Goal: Transaction & Acquisition: Purchase product/service

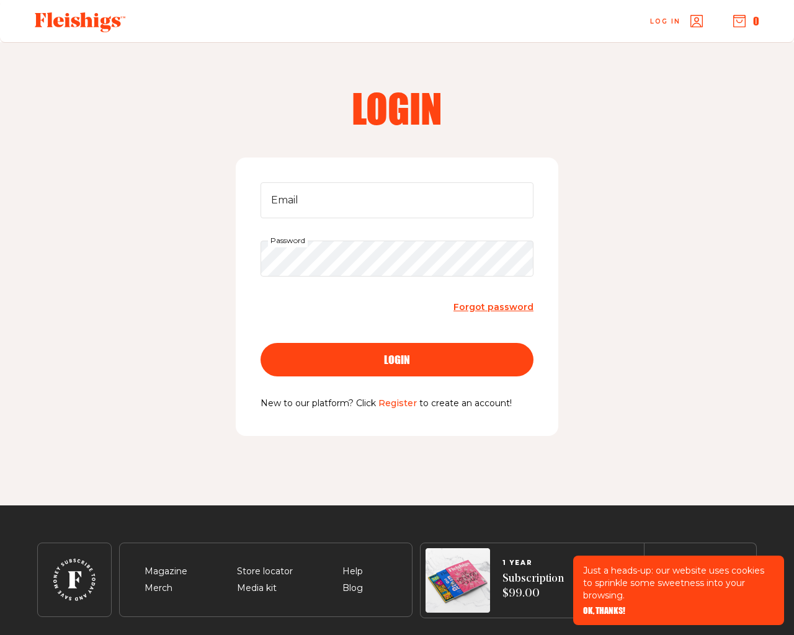
scroll to position [40, 0]
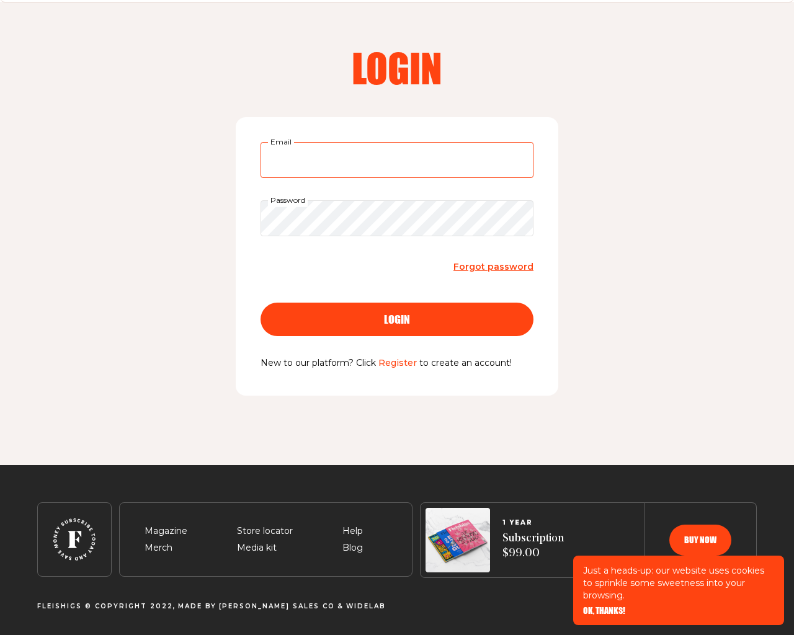
type input "[EMAIL_ADDRESS][DOMAIN_NAME]"
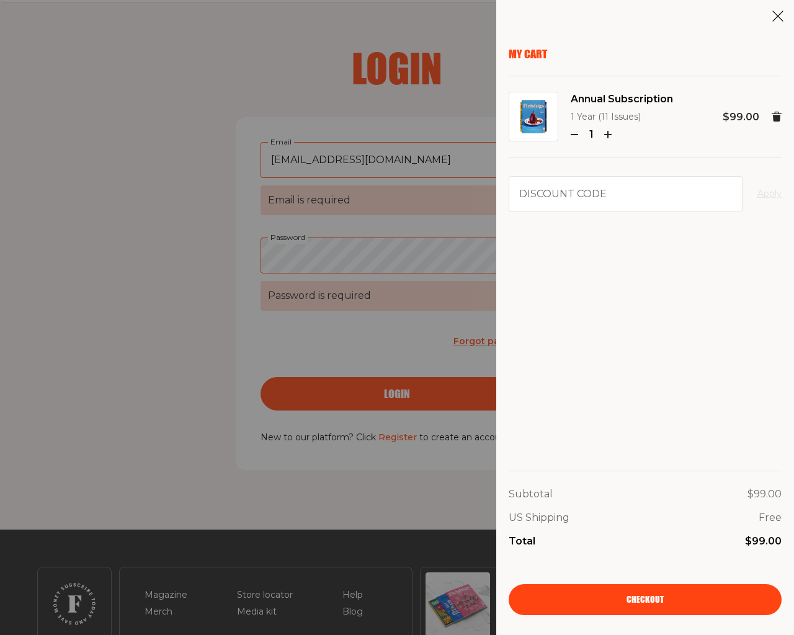
scroll to position [105, 0]
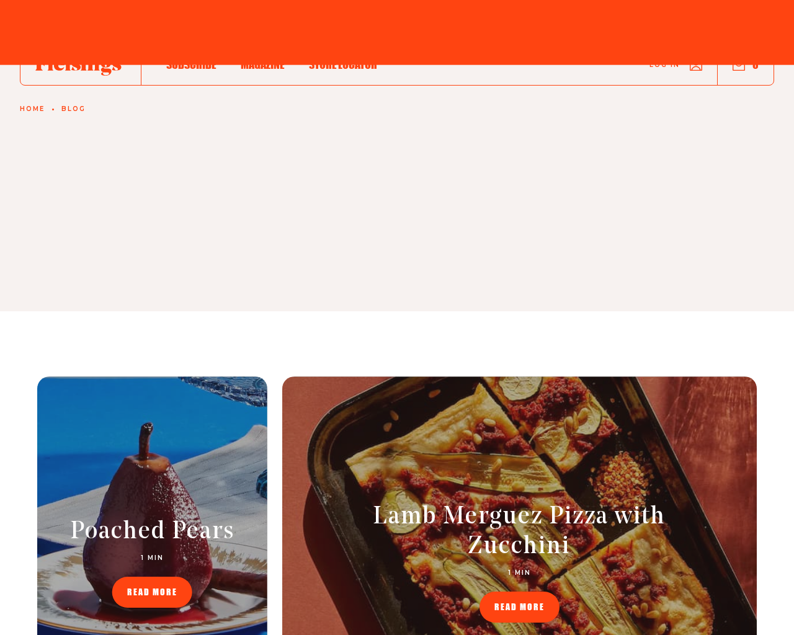
scroll to position [1828, 0]
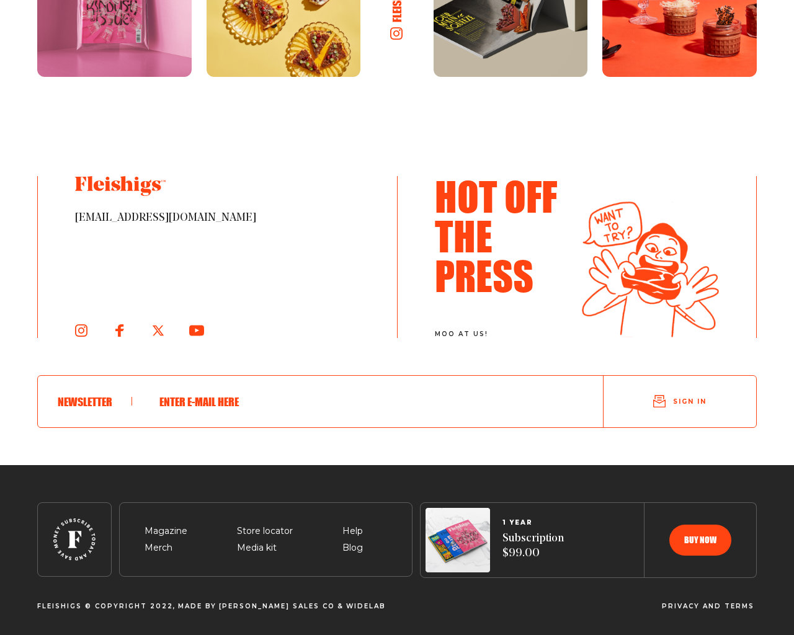
type input "testing@example.com"
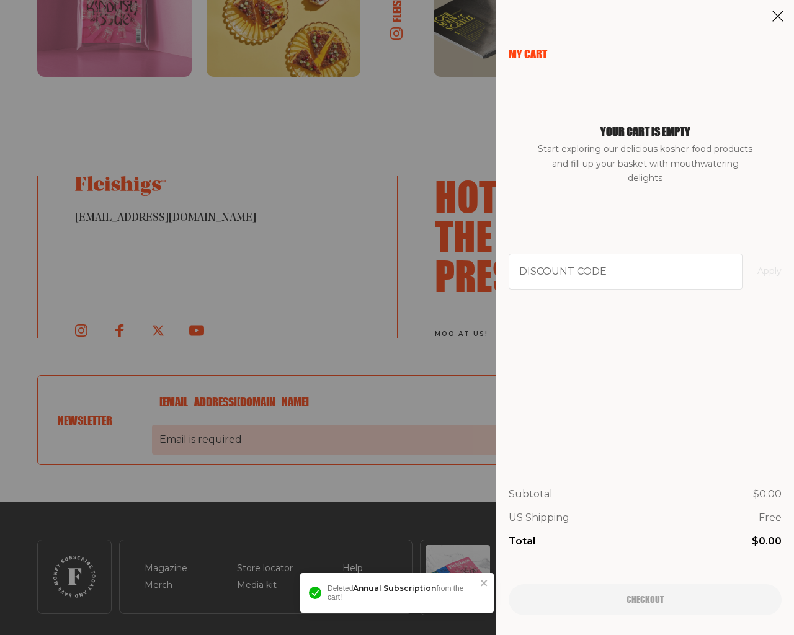
scroll to position [1865, 0]
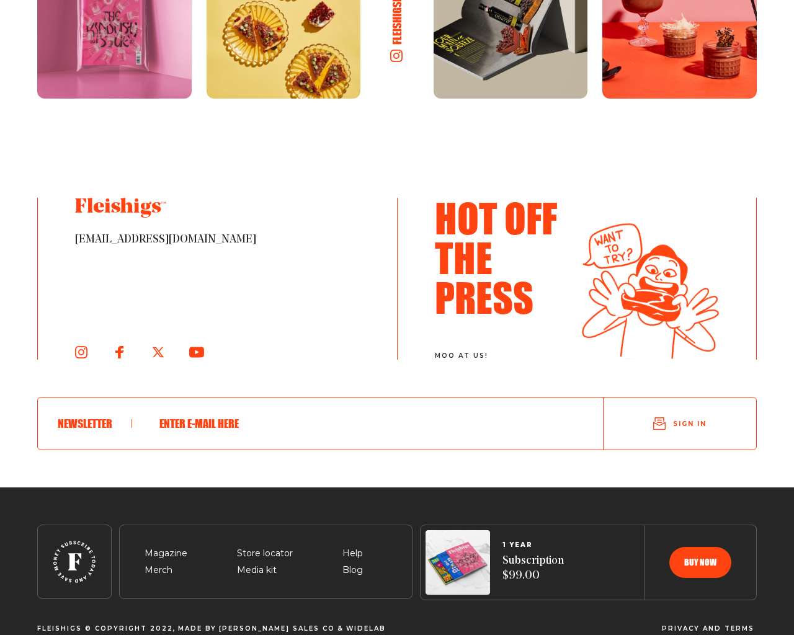
scroll to position [2225, 0]
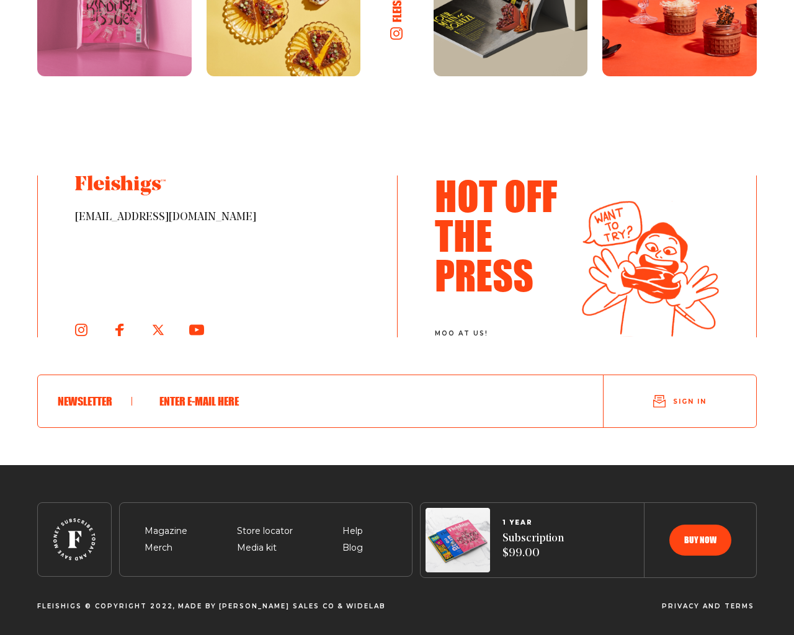
type input "[EMAIL_ADDRESS][DOMAIN_NAME]"
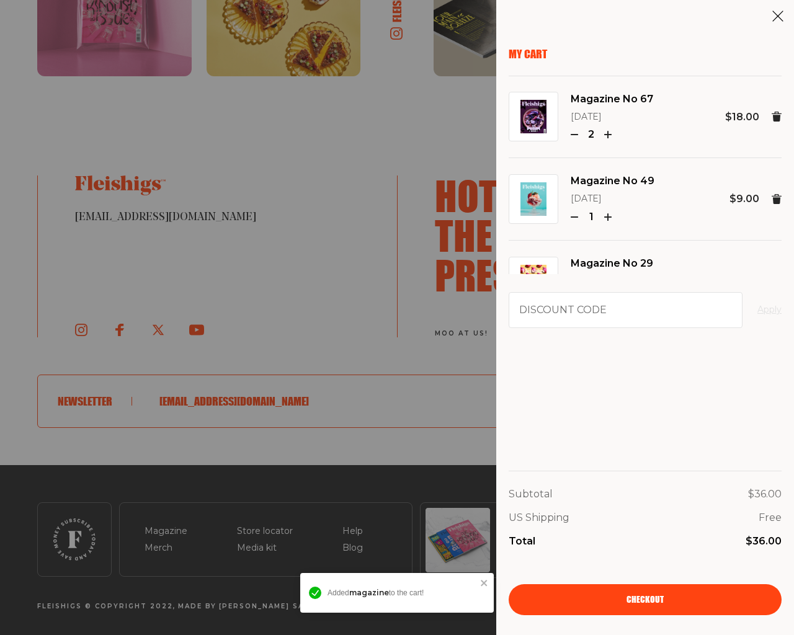
type button "e"
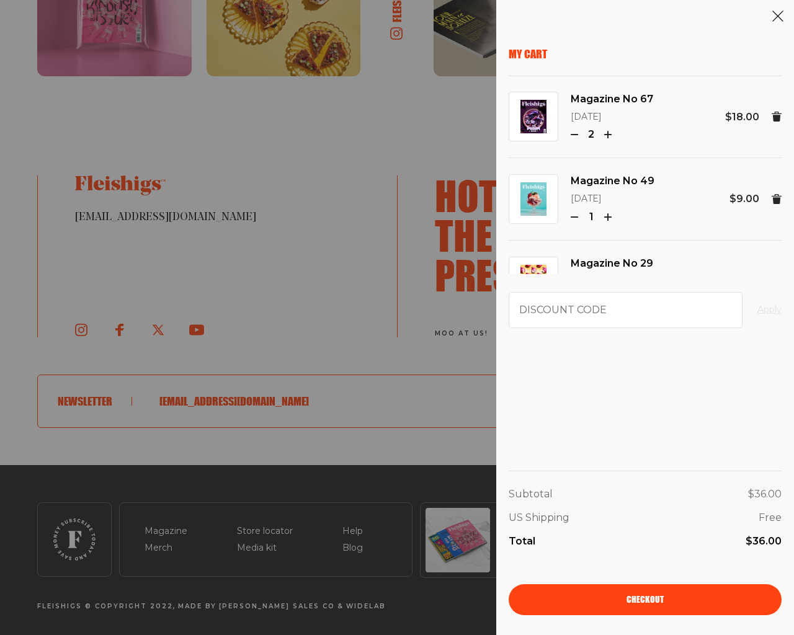
type button "e"
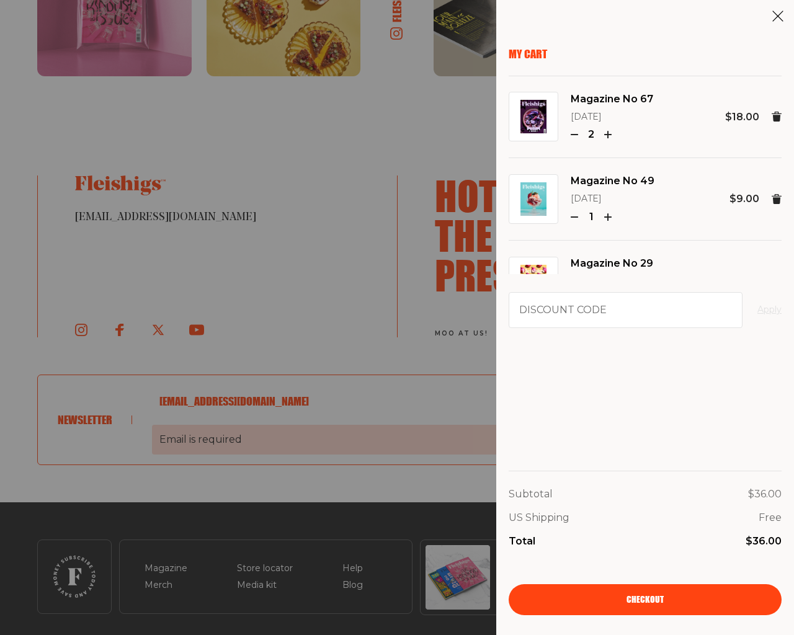
scroll to position [2262, 0]
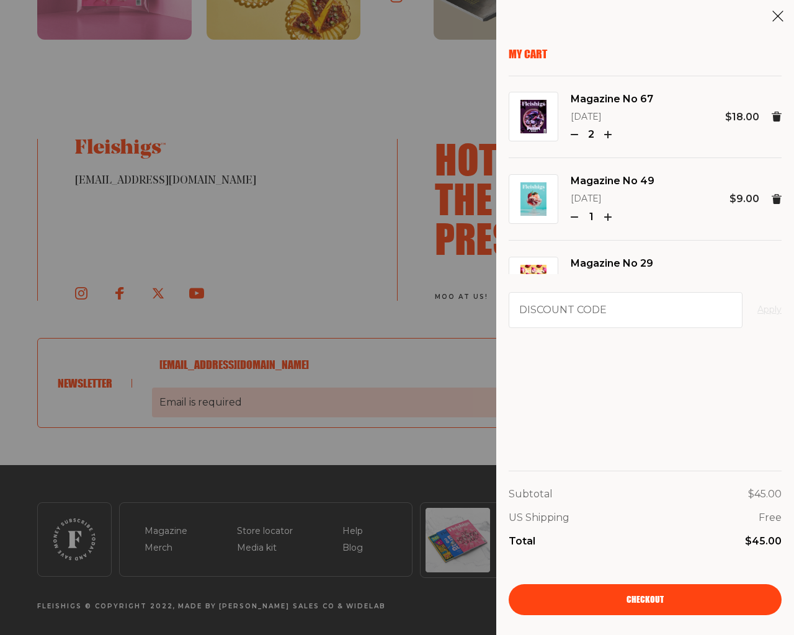
scroll to position [2257, 0]
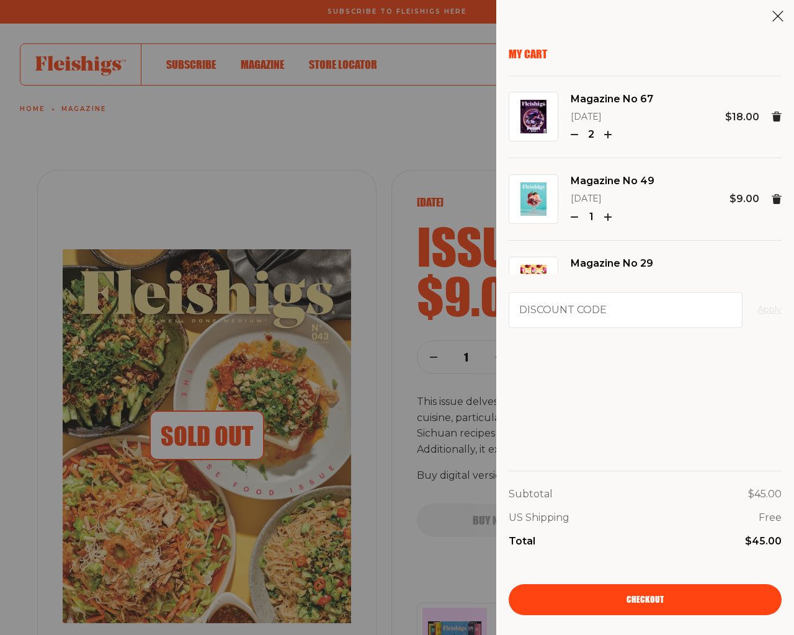
scroll to position [2261, 0]
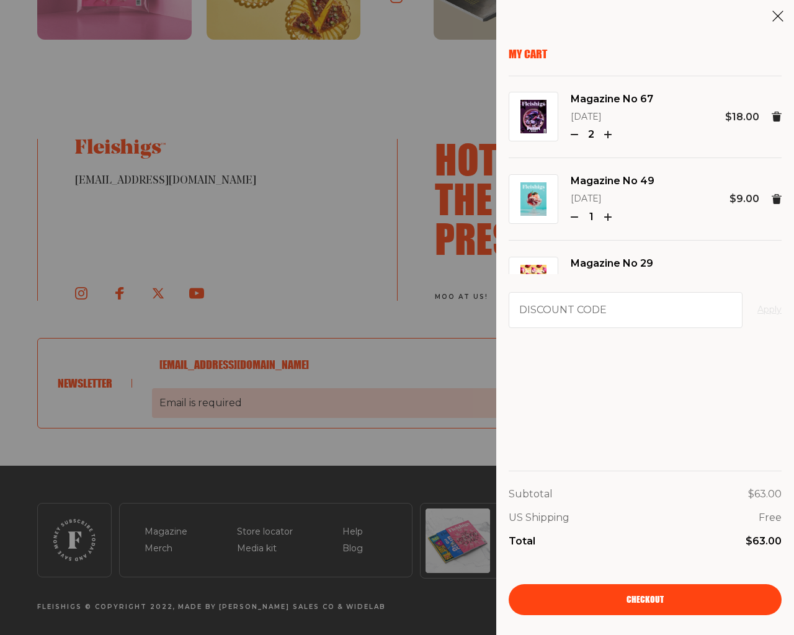
scroll to position [2262, 0]
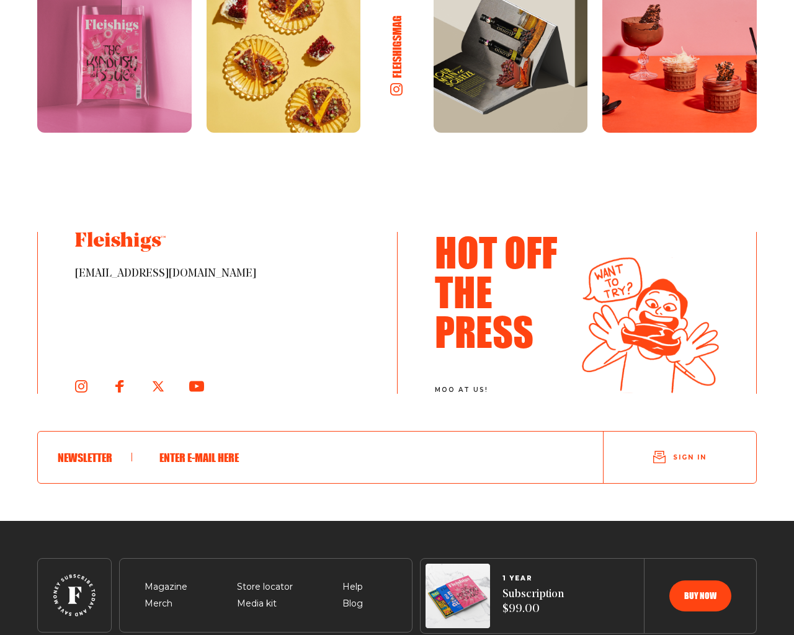
scroll to position [1877, 0]
type input "[EMAIL_ADDRESS][DOMAIN_NAME]"
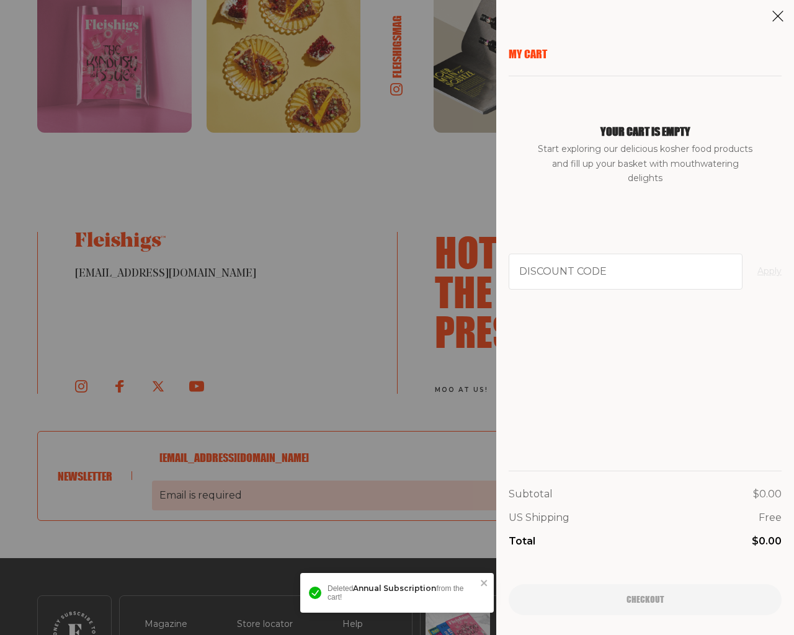
scroll to position [1914, 0]
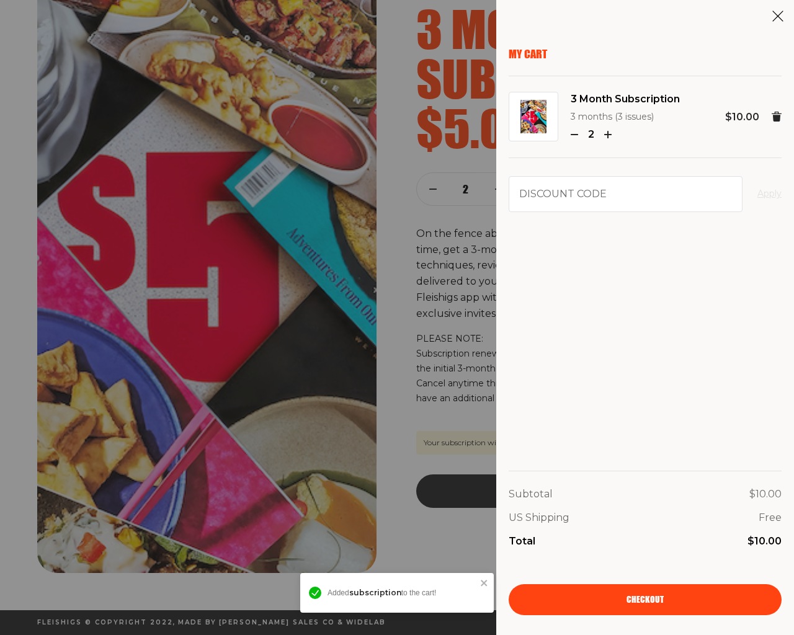
scroll to position [99, 0]
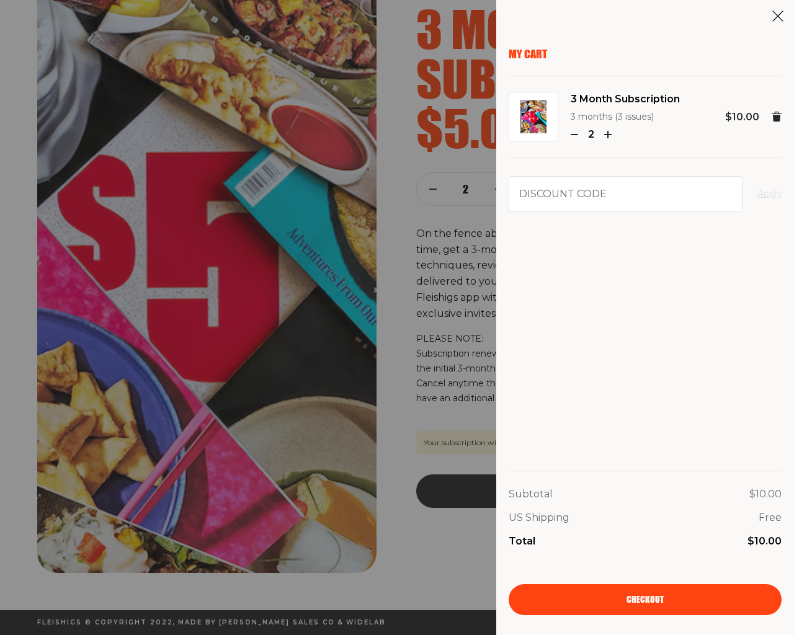
type input "94102"
